Goal: Transaction & Acquisition: Download file/media

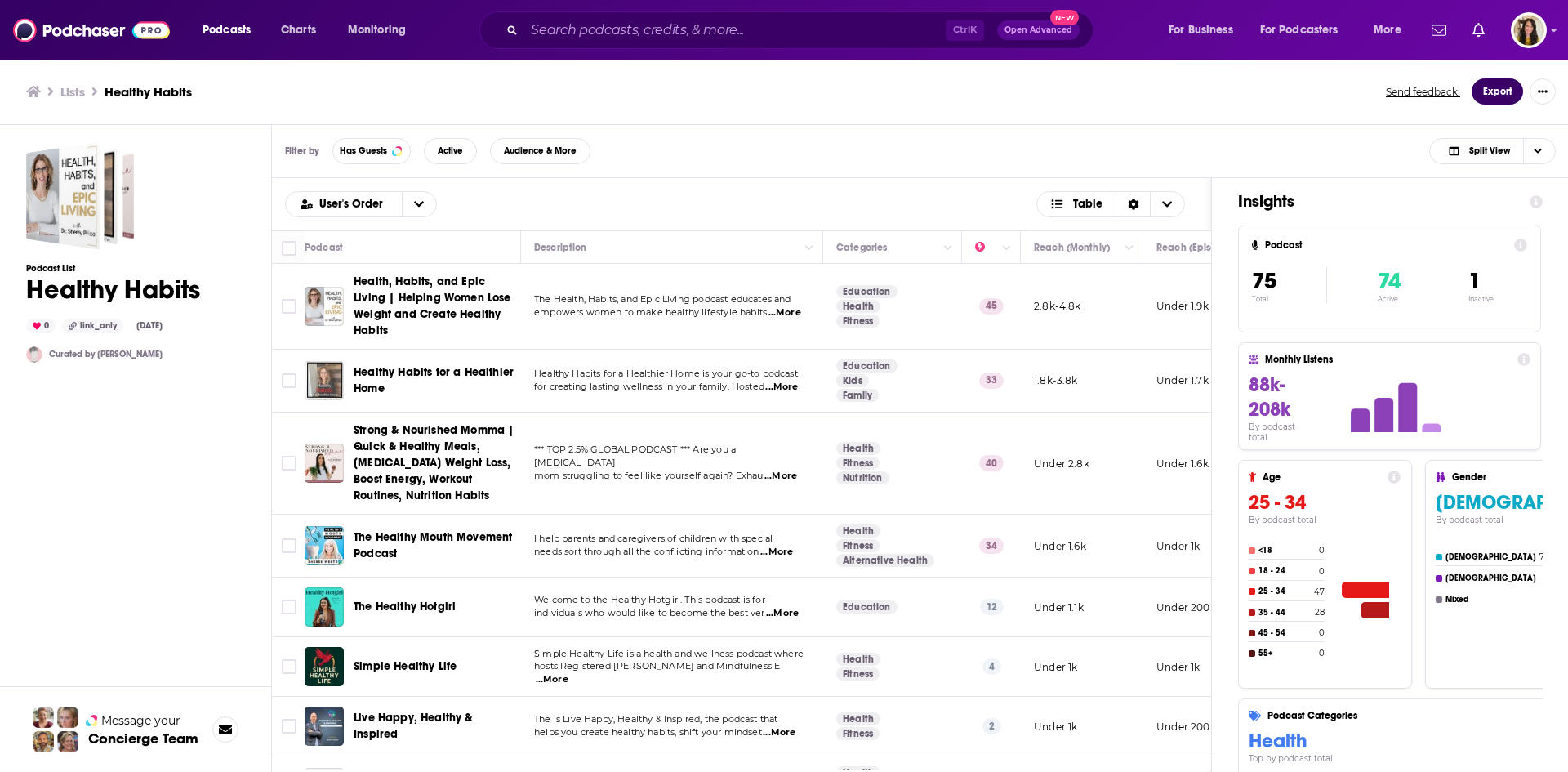
click at [1491, 86] on button "Export" at bounding box center [1497, 91] width 52 height 26
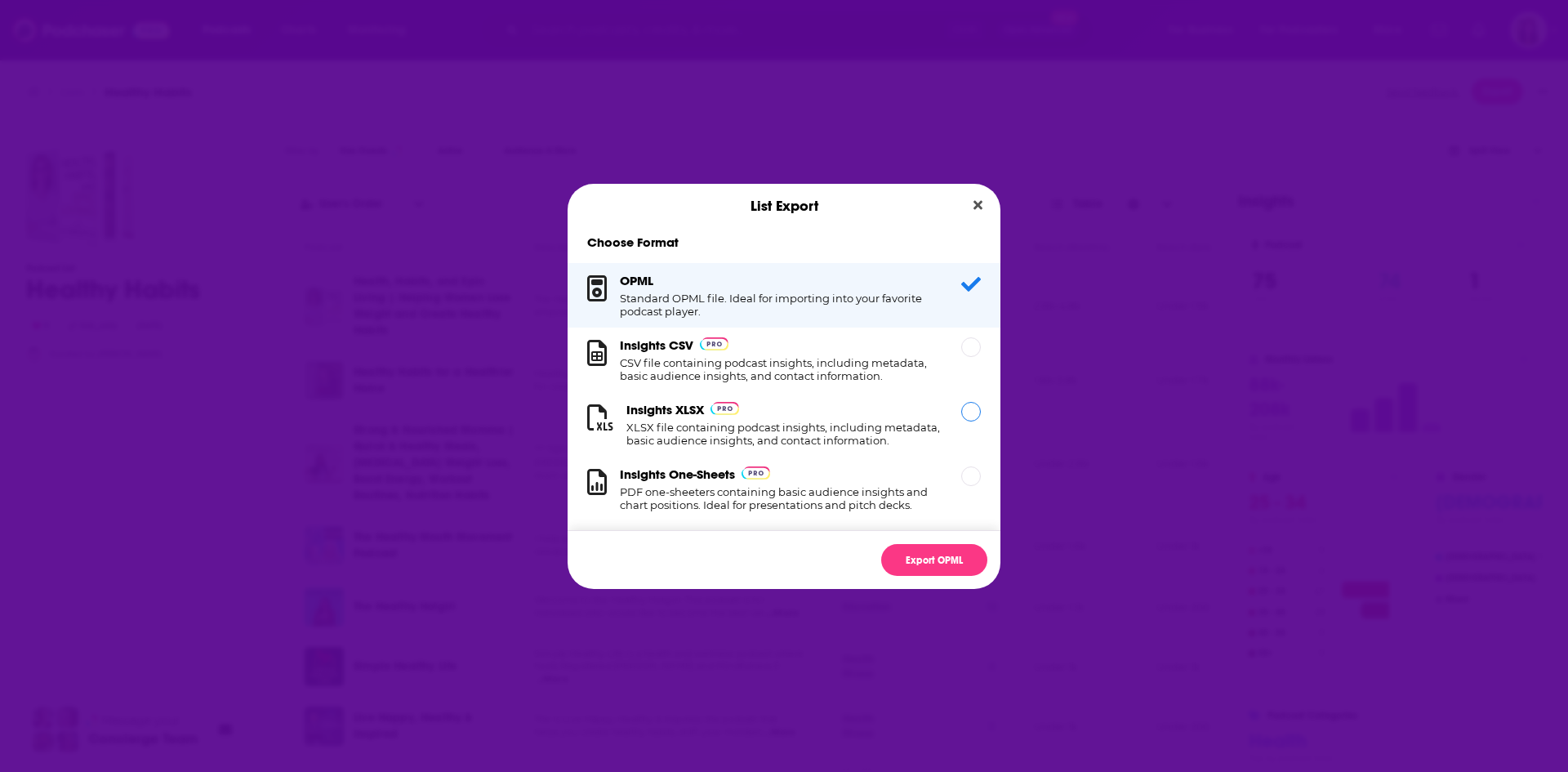
click at [962, 413] on div "Dialog" at bounding box center [971, 411] width 20 height 20
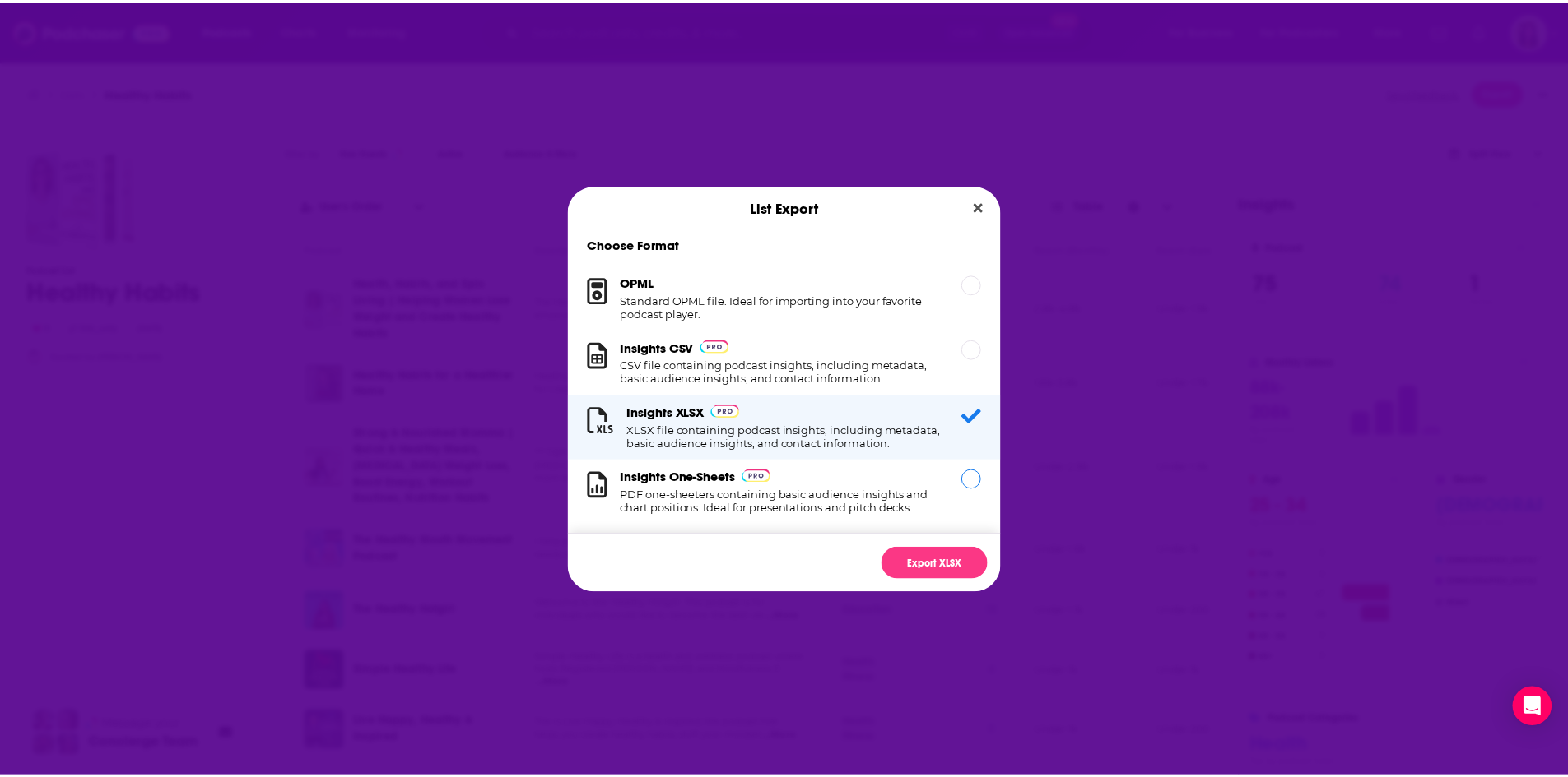
scroll to position [27, 0]
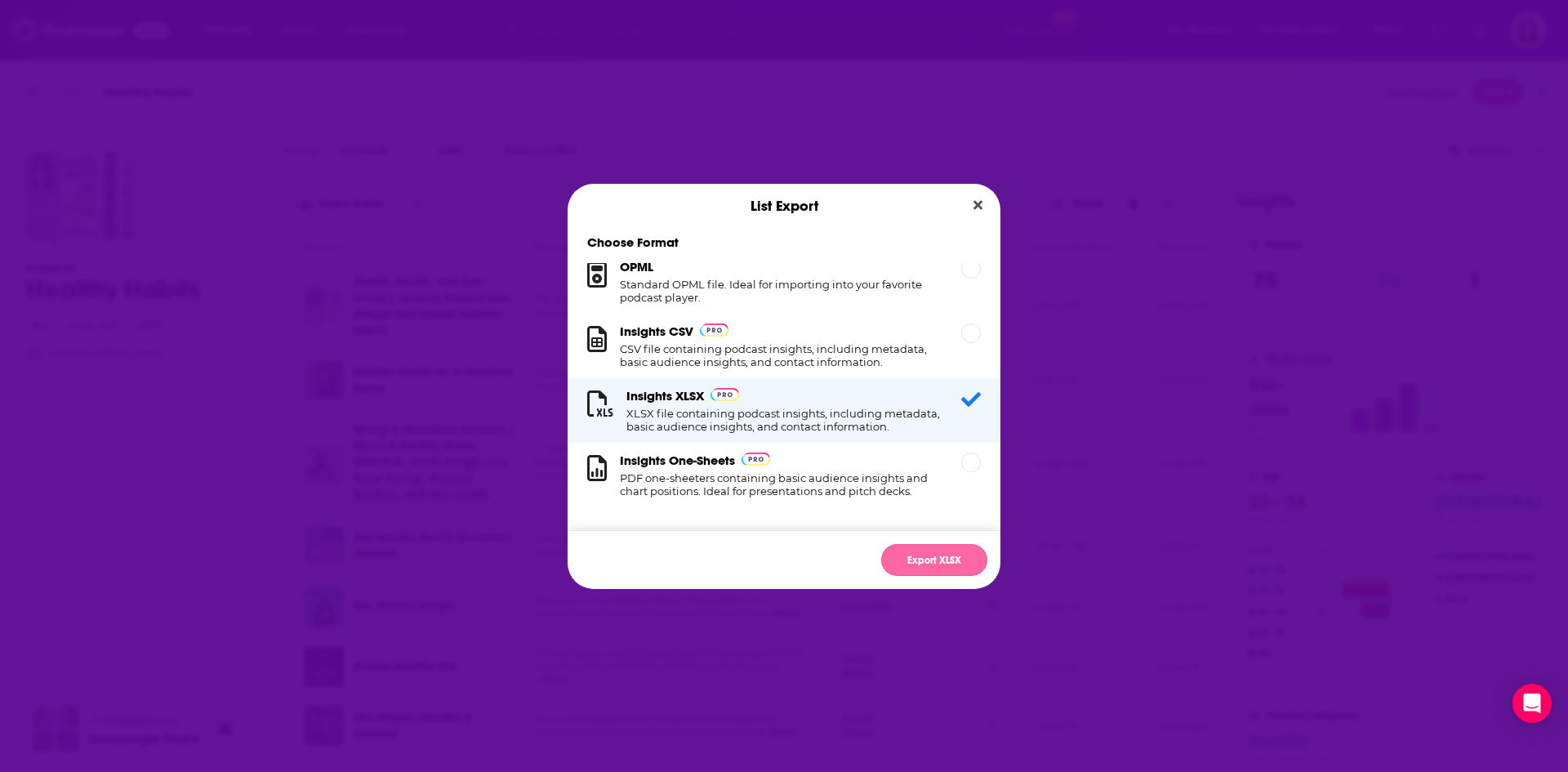
click at [940, 571] on button "Export XLSX" at bounding box center [934, 559] width 106 height 32
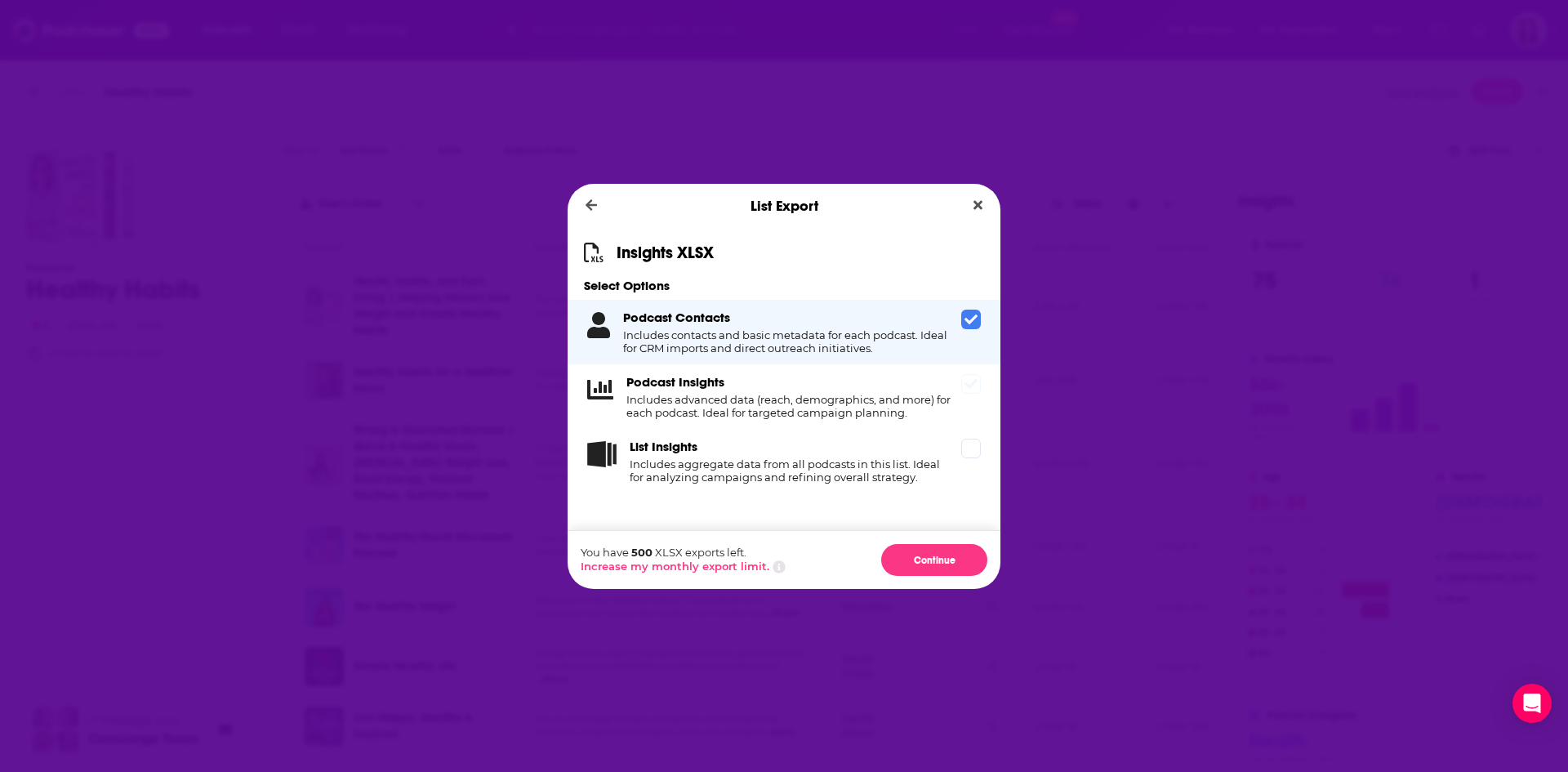
click at [971, 386] on icon "Dialog" at bounding box center [971, 384] width 13 height 9
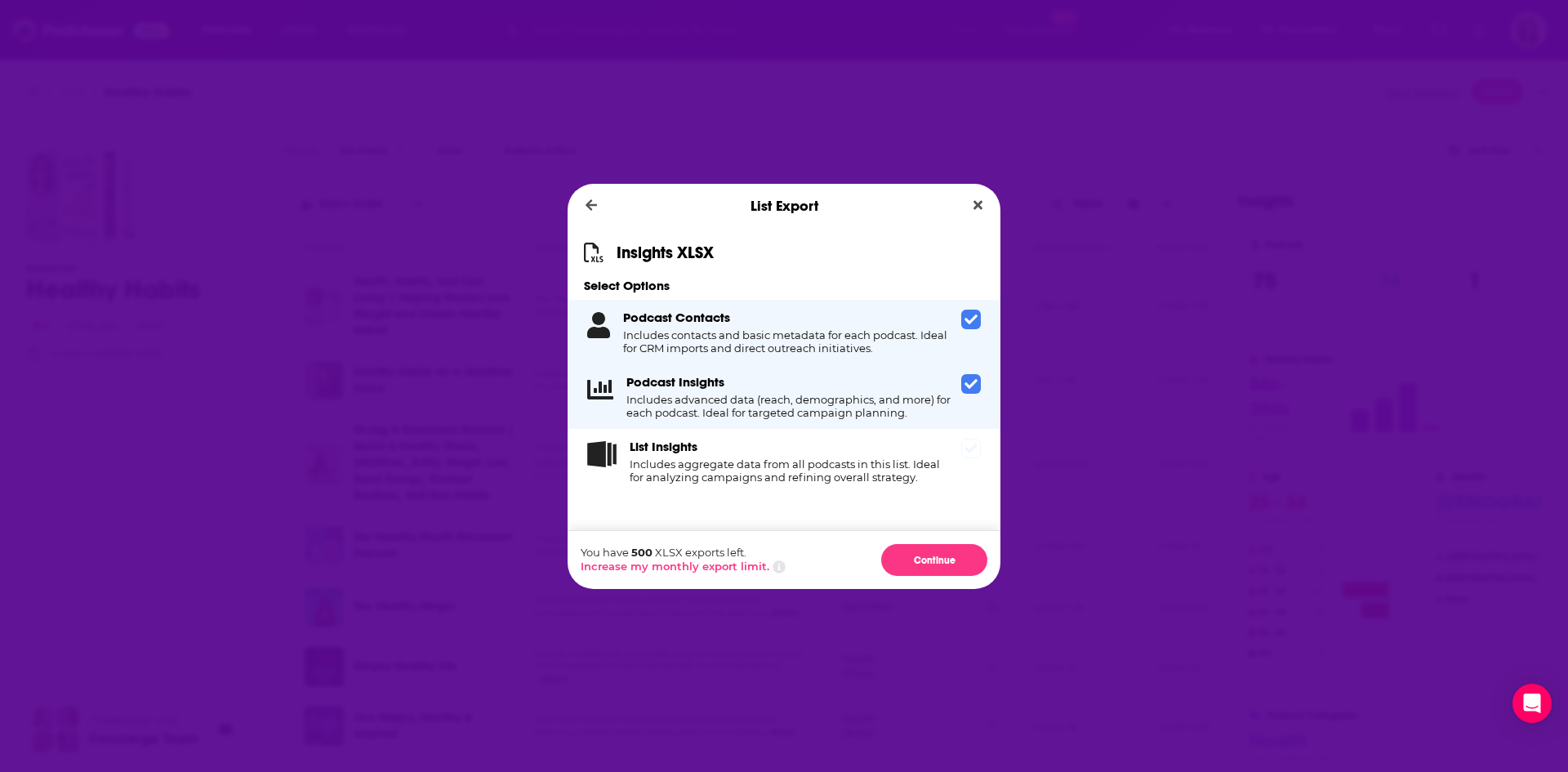
click at [970, 455] on span "Dialog" at bounding box center [971, 448] width 20 height 20
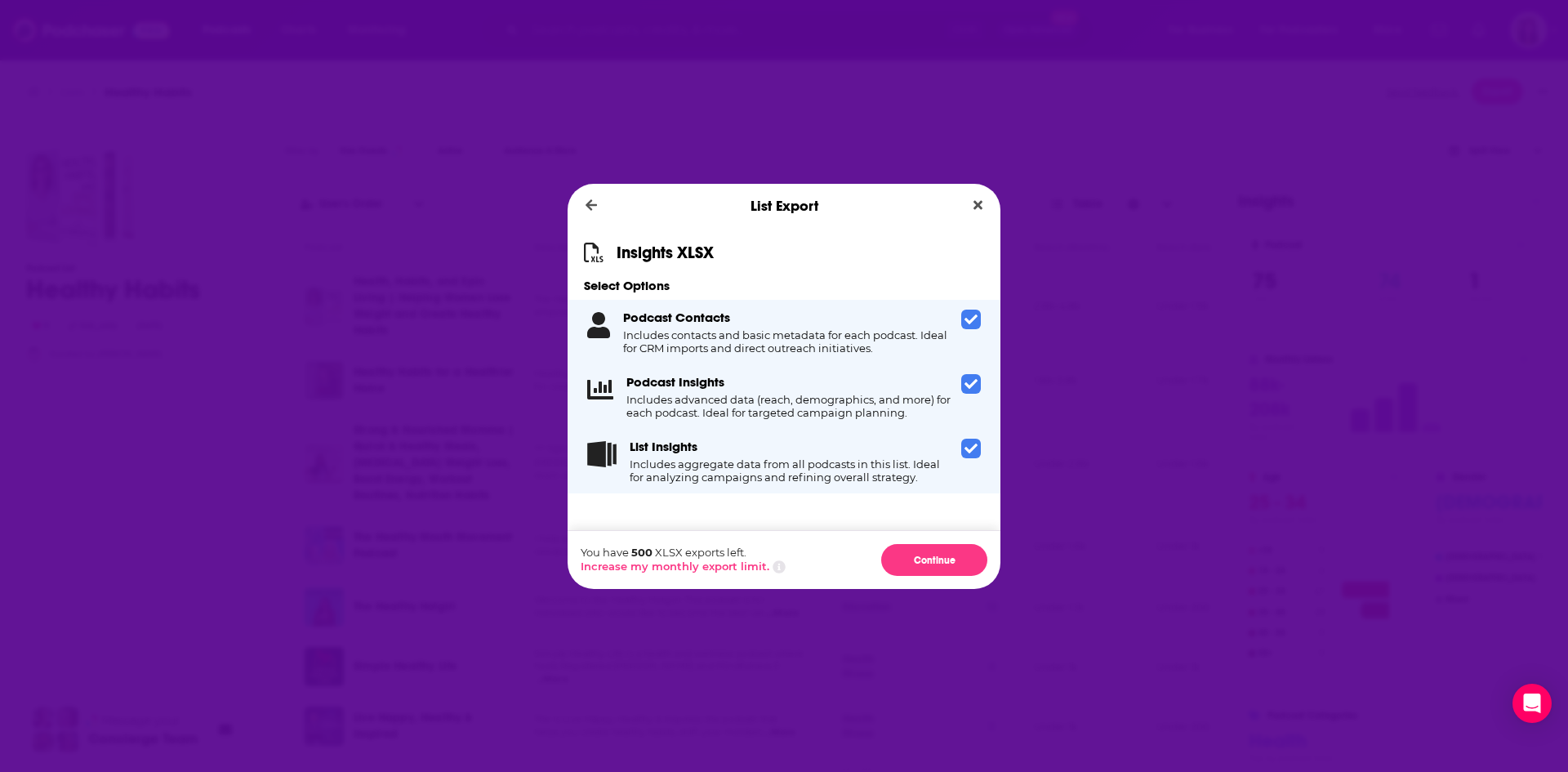
click at [967, 443] on icon "Dialog" at bounding box center [971, 448] width 13 height 13
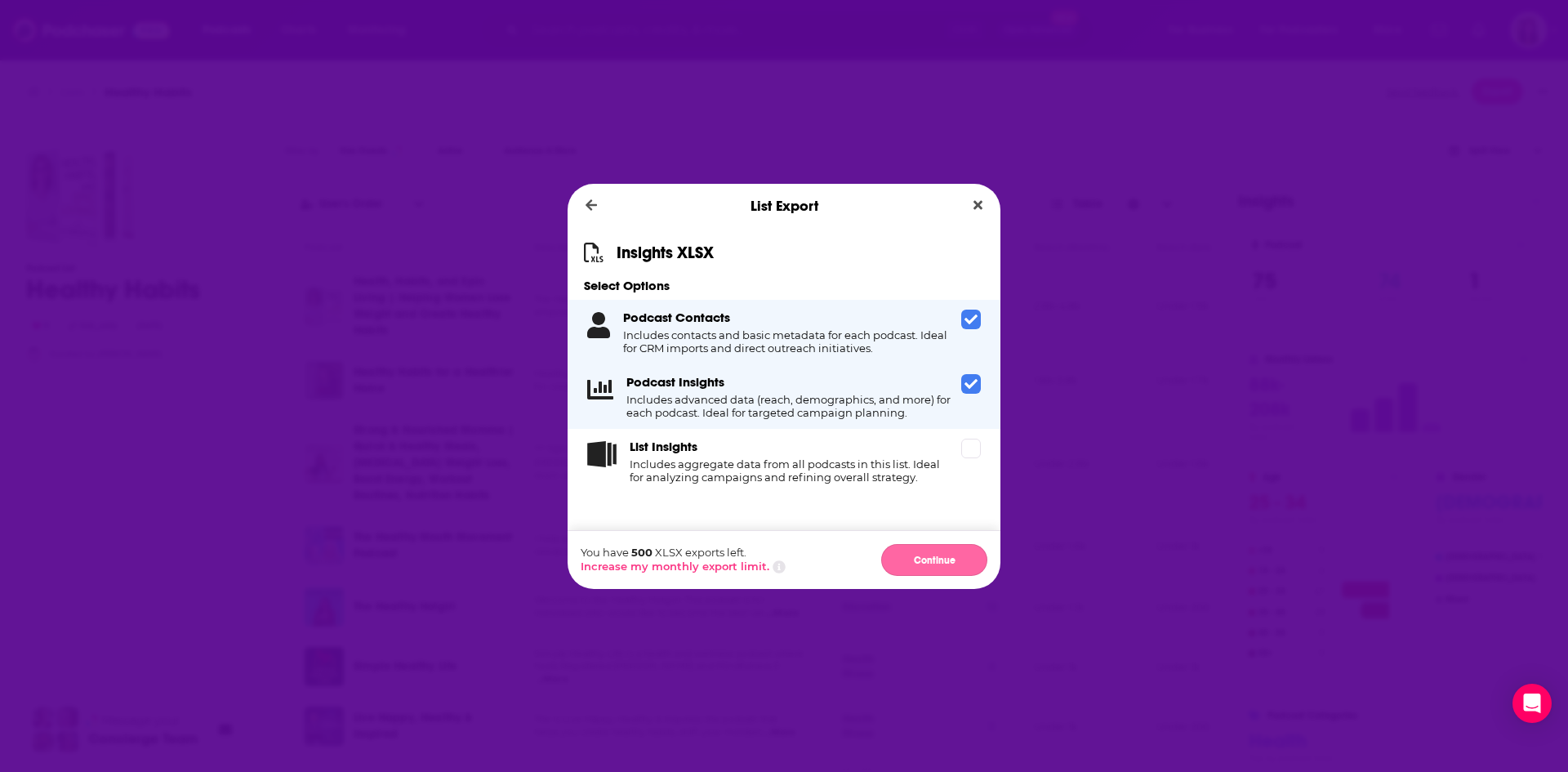
click at [946, 554] on button "Continue" at bounding box center [934, 559] width 106 height 32
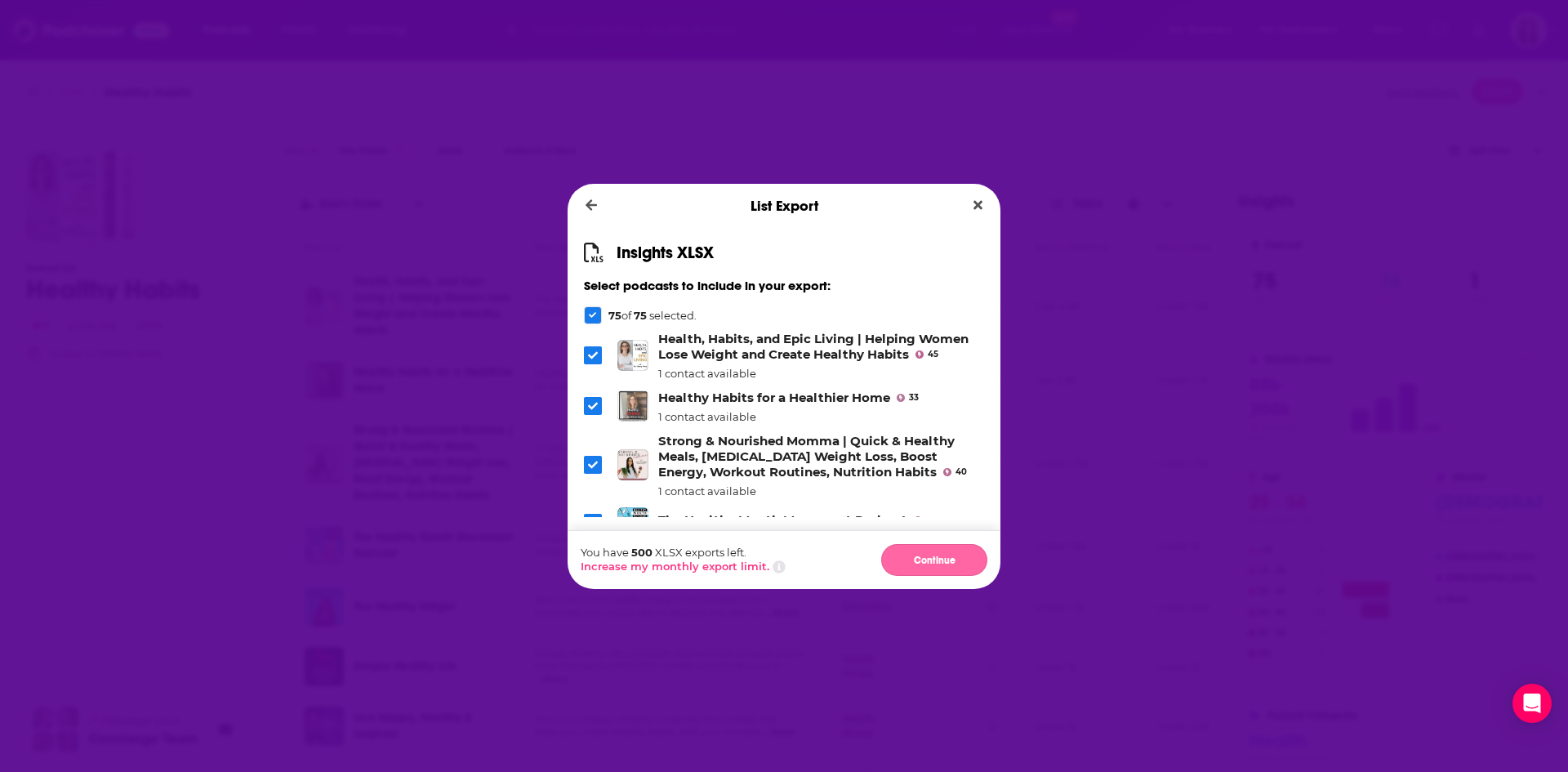
click at [947, 562] on button "Continue" at bounding box center [934, 559] width 106 height 32
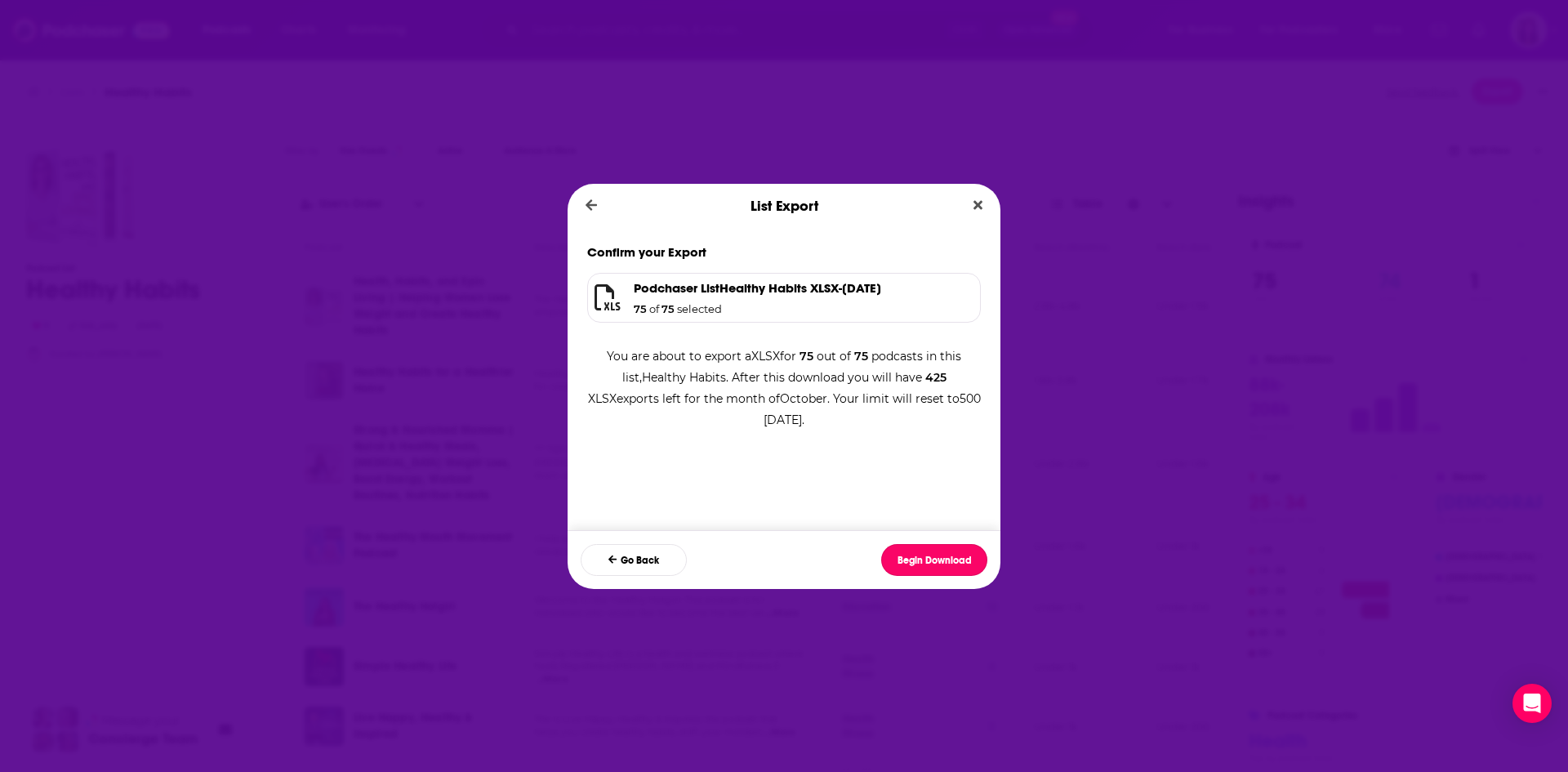
click at [947, 562] on button "Begin Download" at bounding box center [934, 559] width 106 height 32
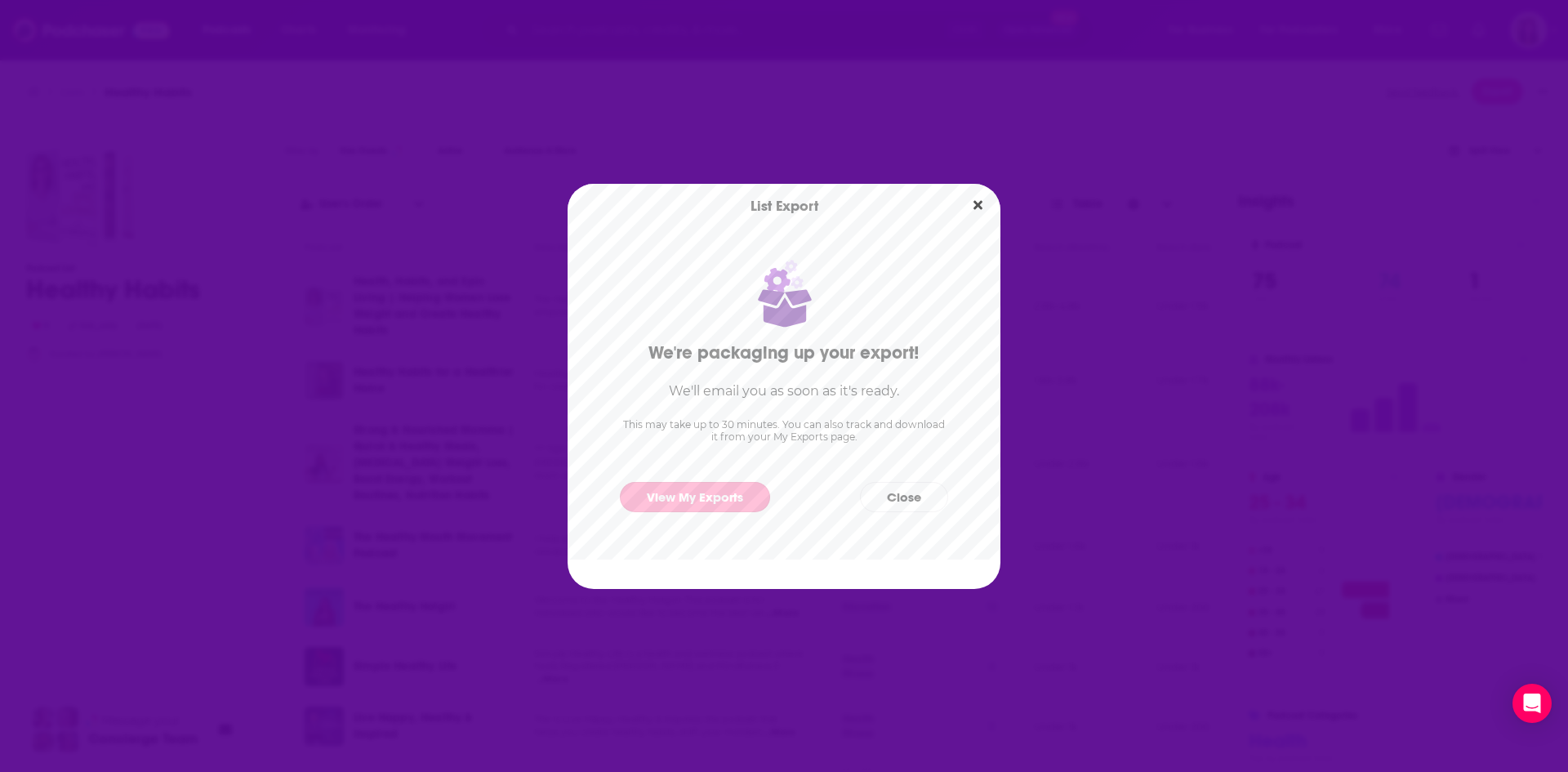
click at [695, 482] on link "View My Exports" at bounding box center [695, 497] width 151 height 30
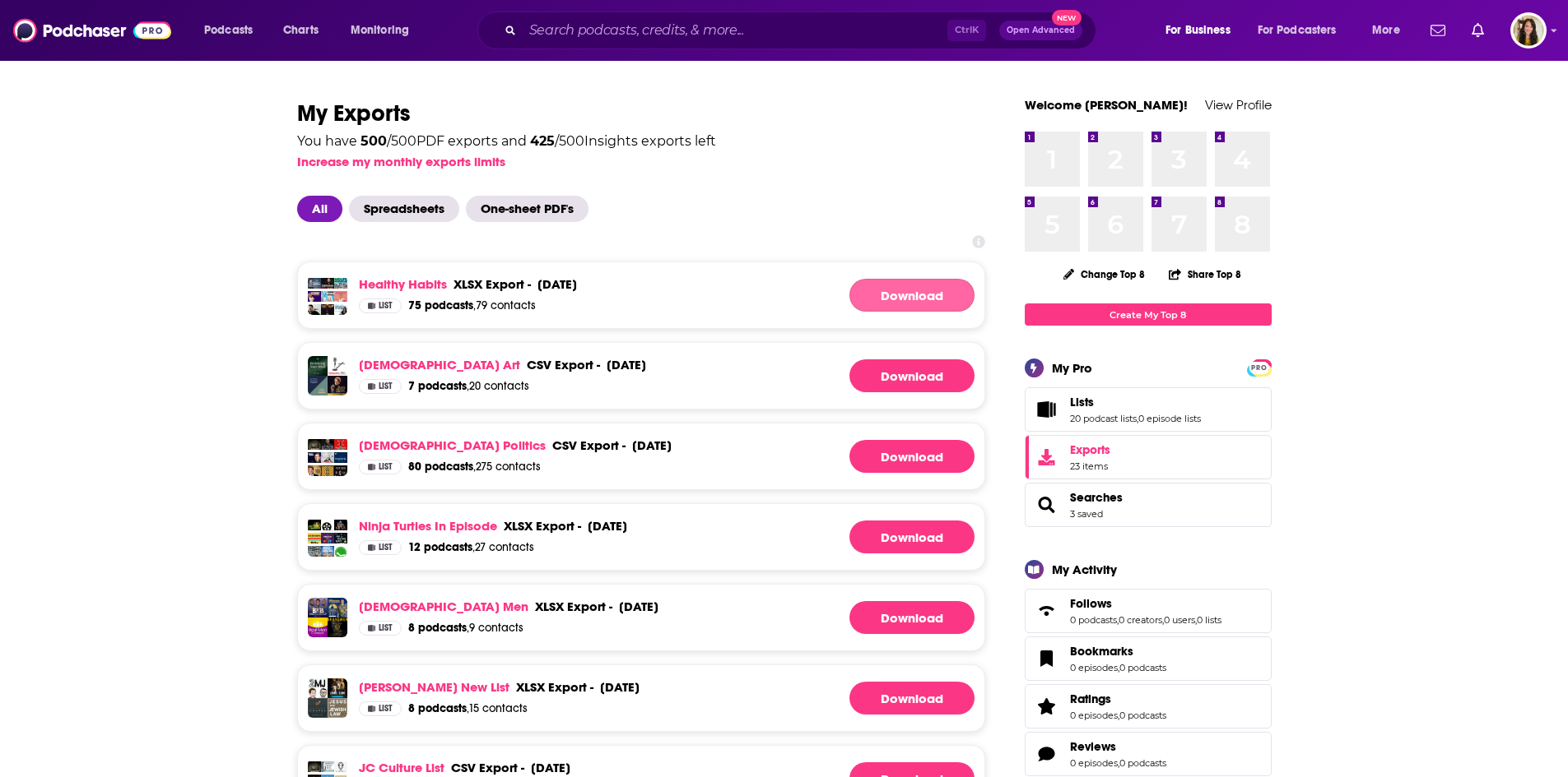
click at [908, 298] on link "Download" at bounding box center [912, 295] width 125 height 33
